Goal: Transaction & Acquisition: Purchase product/service

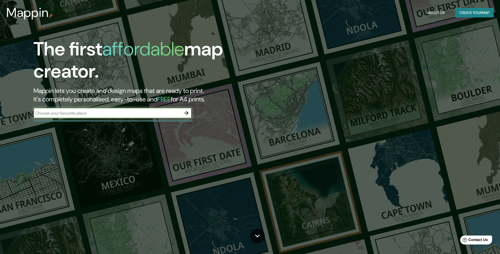
click at [141, 112] on input "text" at bounding box center [107, 113] width 148 height 6
type input "[GEOGRAPHIC_DATA]"
click at [187, 113] on icon "button" at bounding box center [186, 113] width 4 height 4
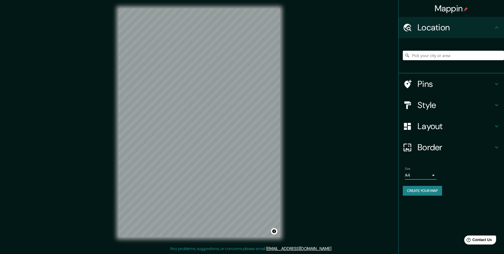
click at [439, 57] on input "Pick your city or area" at bounding box center [453, 55] width 101 height 9
click at [487, 54] on input "Montemorelos, [GEOGRAPHIC_DATA], [GEOGRAPHIC_DATA]" at bounding box center [453, 55] width 101 height 9
click at [499, 57] on input "Montemorelos, [GEOGRAPHIC_DATA], [GEOGRAPHIC_DATA]" at bounding box center [453, 55] width 101 height 9
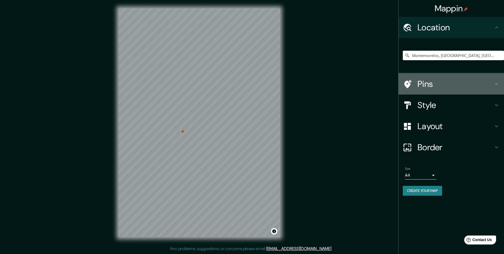
click at [496, 82] on icon at bounding box center [497, 84] width 6 height 6
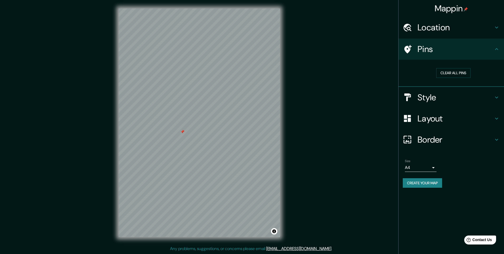
click at [435, 50] on h4 "Pins" at bounding box center [456, 49] width 76 height 11
click at [450, 26] on h4 "Location" at bounding box center [456, 27] width 76 height 11
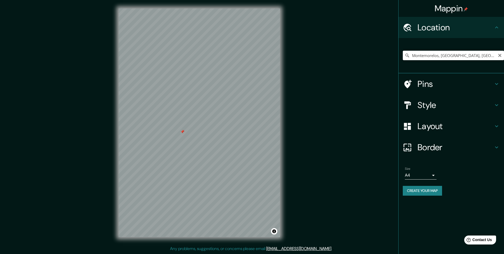
click at [446, 53] on input "Montemorelos, [GEOGRAPHIC_DATA], [GEOGRAPHIC_DATA]" at bounding box center [453, 55] width 101 height 9
drag, startPoint x: 485, startPoint y: 55, endPoint x: 370, endPoint y: 59, distance: 114.8
click at [370, 59] on div "Mappin Location [GEOGRAPHIC_DATA], [GEOGRAPHIC_DATA], [GEOGRAPHIC_DATA] Pins St…" at bounding box center [252, 127] width 504 height 254
paste input "45V5+XC Montemorelos, [GEOGRAPHIC_DATA]"
drag, startPoint x: 445, startPoint y: 55, endPoint x: 296, endPoint y: 54, distance: 148.7
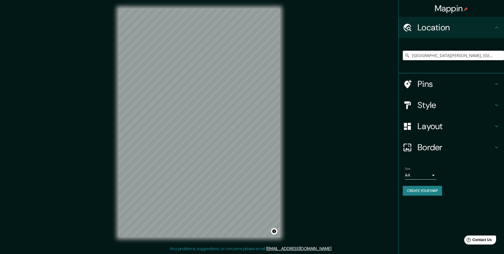
click at [296, 54] on div "Mappin Location [GEOGRAPHIC_DATA], [GEOGRAPHIC_DATA][PERSON_NAME], [GEOGRAPHIC_…" at bounding box center [252, 127] width 504 height 254
click at [273, 230] on button "Toggle attribution" at bounding box center [274, 231] width 6 height 6
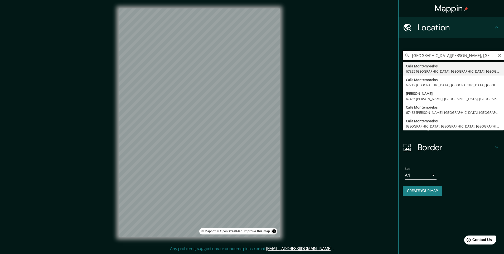
drag, startPoint x: 456, startPoint y: 56, endPoint x: 463, endPoint y: 57, distance: 7.4
click at [463, 57] on input "[GEOGRAPHIC_DATA][PERSON_NAME], [GEOGRAPHIC_DATA], [GEOGRAPHIC_DATA]" at bounding box center [453, 55] width 101 height 9
type input "[GEOGRAPHIC_DATA][PERSON_NAME], [GEOGRAPHIC_DATA], [GEOGRAPHIC_DATA]"
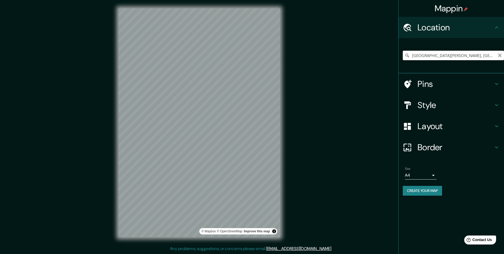
click at [500, 55] on icon "Clear" at bounding box center [500, 55] width 4 height 4
paste input "Valores ABC, 67618 [GEOGRAPHIC_DATA], N.L."
type input "Carretera [GEOGRAPHIC_DATA]-[GEOGRAPHIC_DATA] [GEOGRAPHIC_DATA], [GEOGRAPHIC_DA…"
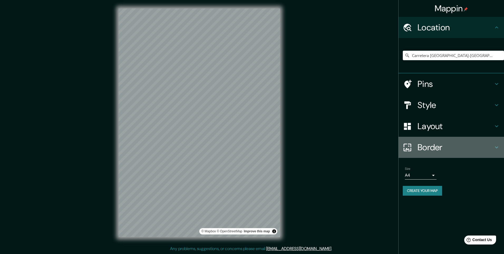
click at [453, 150] on h4 "Border" at bounding box center [456, 147] width 76 height 11
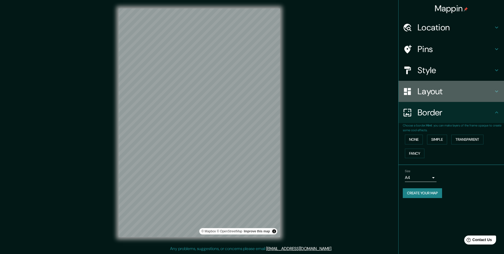
click at [455, 93] on h4 "Layout" at bounding box center [456, 91] width 76 height 11
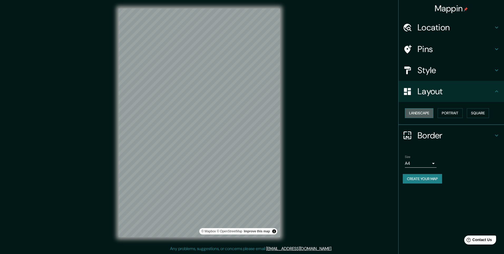
click at [425, 114] on button "Landscape" at bounding box center [419, 113] width 28 height 10
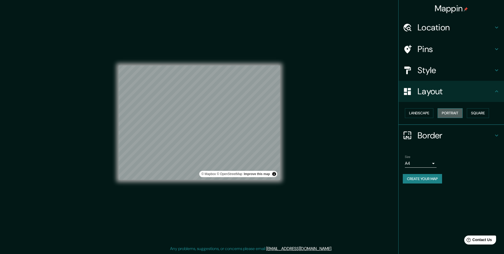
click at [452, 114] on button "Portrait" at bounding box center [450, 113] width 25 height 10
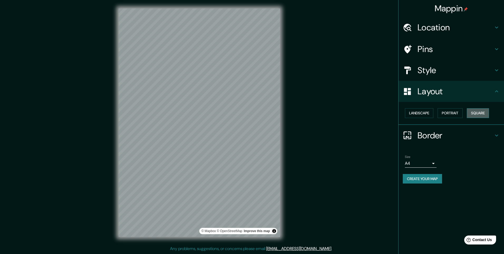
click at [483, 118] on button "Square" at bounding box center [478, 113] width 22 height 10
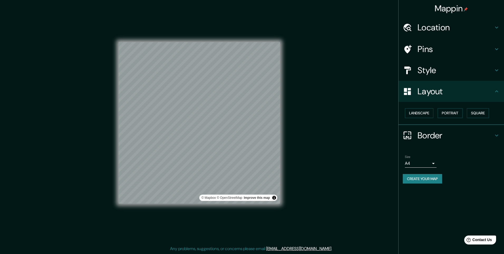
click at [441, 93] on h4 "Layout" at bounding box center [456, 91] width 76 height 11
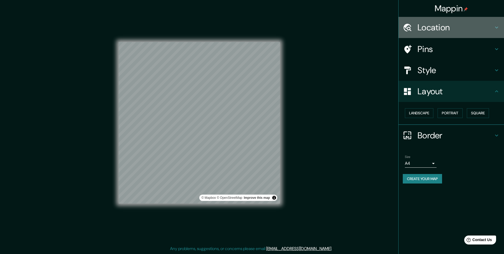
click at [462, 32] on h4 "Location" at bounding box center [456, 27] width 76 height 11
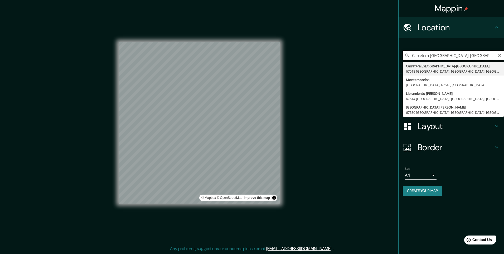
click at [457, 56] on input "Carretera [GEOGRAPHIC_DATA]-[GEOGRAPHIC_DATA] [GEOGRAPHIC_DATA], [GEOGRAPHIC_DA…" at bounding box center [453, 55] width 101 height 9
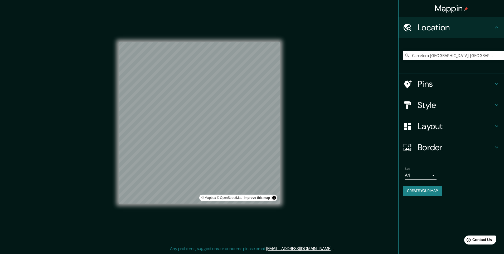
click at [370, 72] on div "Mappin Location [GEOGRAPHIC_DATA] [GEOGRAPHIC_DATA]-[GEOGRAPHIC_DATA] [GEOGRAPH…" at bounding box center [252, 127] width 504 height 254
click at [150, 123] on div at bounding box center [151, 122] width 4 height 4
